Goal: Information Seeking & Learning: Learn about a topic

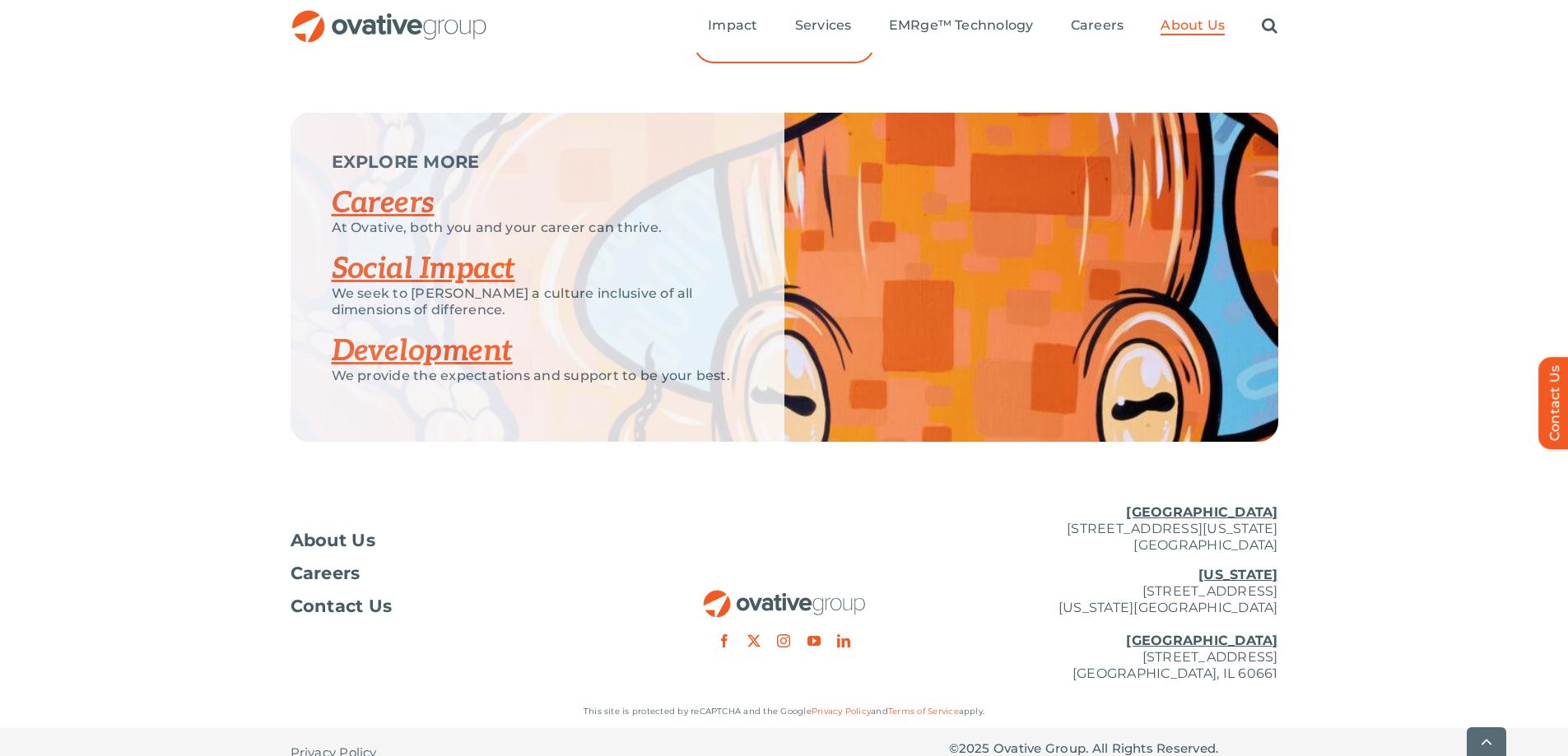
scroll to position [2140, 0]
